Goal: Information Seeking & Learning: Learn about a topic

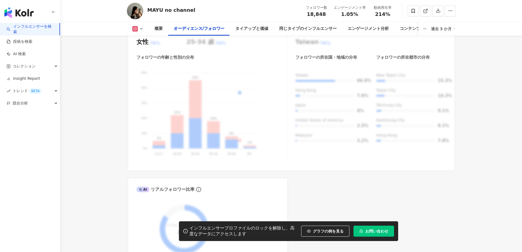
scroll to position [554, 0]
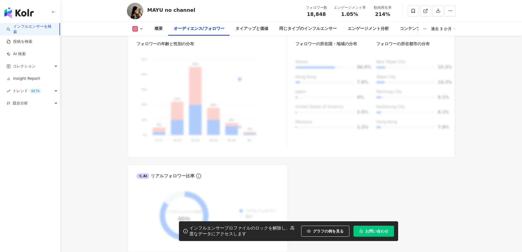
click at [197, 116] on div "フォロワーの年齢と性別の分布 男 女性 50% 50% 40% 40% 30% 30% 20% 20% 10% 10% 0% 0% 5% 22% 45% 18…" at bounding box center [211, 94] width 150 height 107
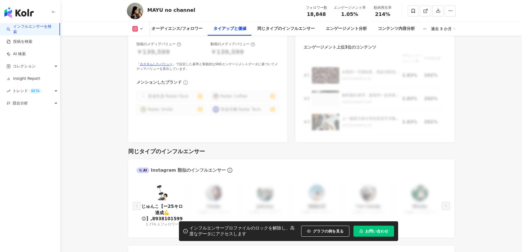
scroll to position [801, 0]
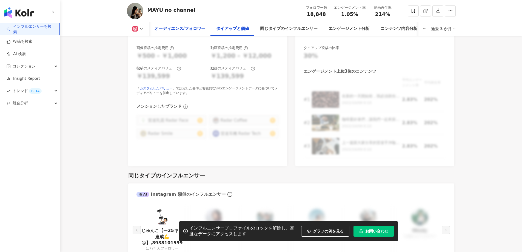
click at [188, 28] on div "オーディエンス/フォロワー" at bounding box center [180, 28] width 51 height 7
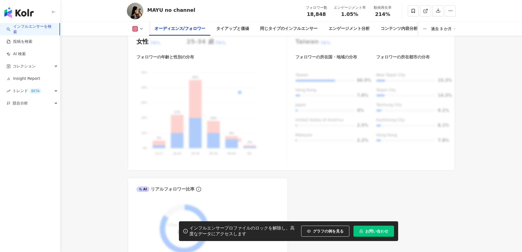
scroll to position [543, 0]
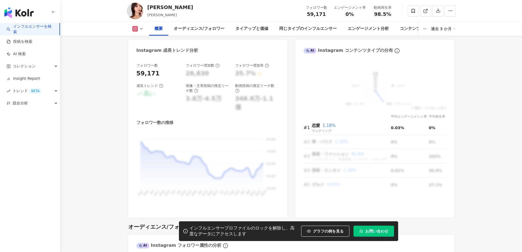
scroll to position [356, 0]
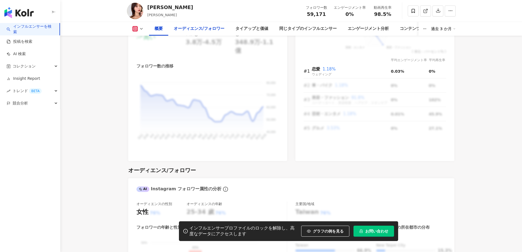
click at [197, 27] on div "オーディエンス/フォロワー" at bounding box center [199, 28] width 51 height 7
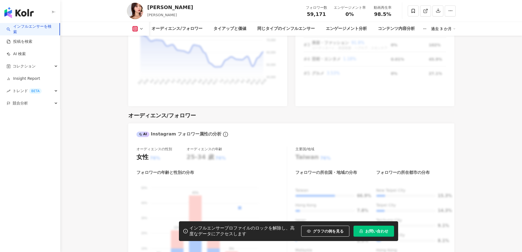
scroll to position [493, 0]
